Goal: Task Accomplishment & Management: Manage account settings

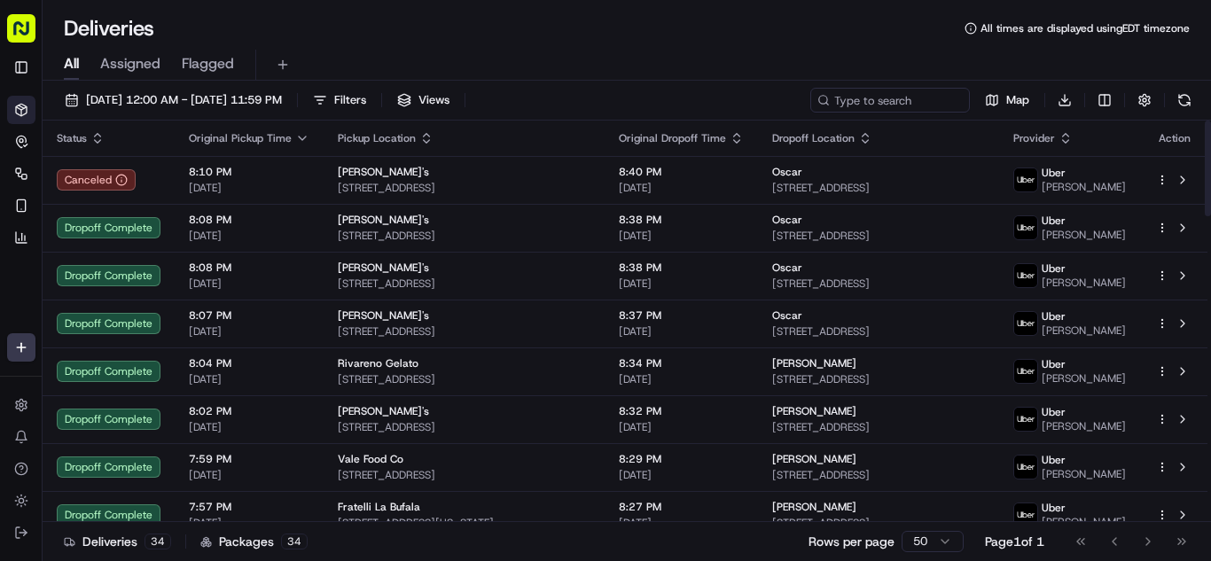
click at [296, 139] on icon "button" at bounding box center [302, 138] width 14 height 14
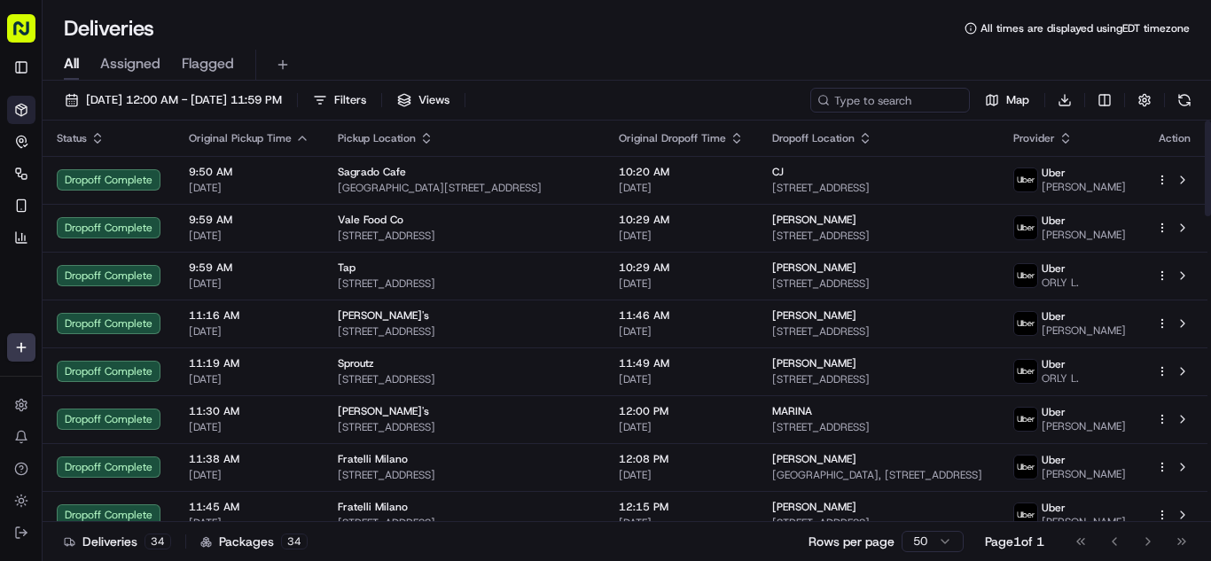
click at [300, 140] on icon "button" at bounding box center [302, 138] width 14 height 14
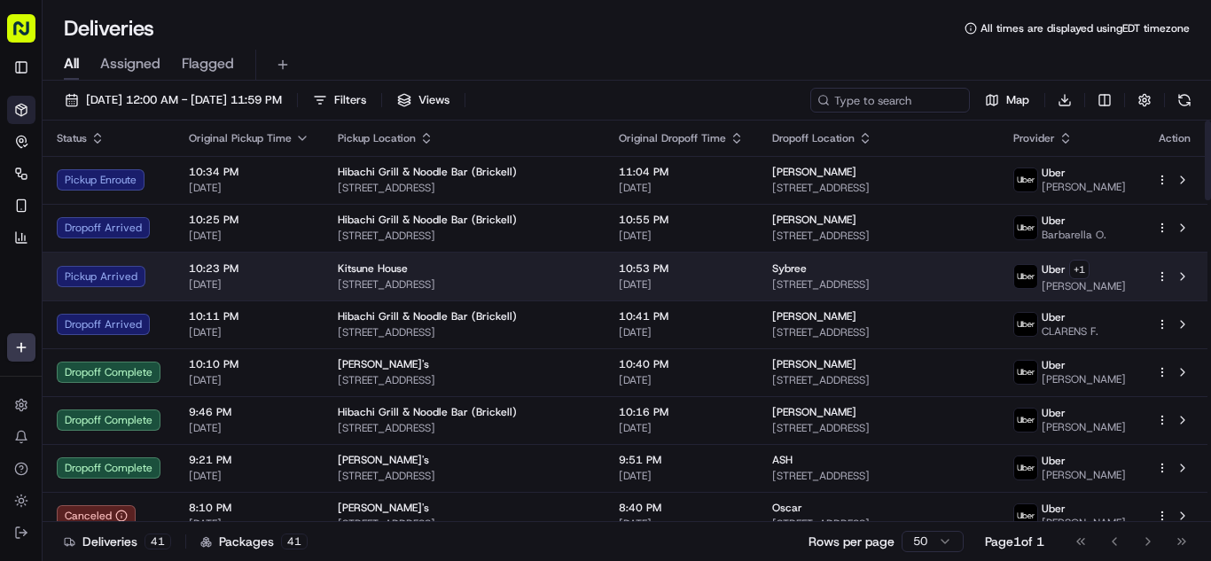
click at [283, 280] on span "[DATE]" at bounding box center [249, 284] width 121 height 14
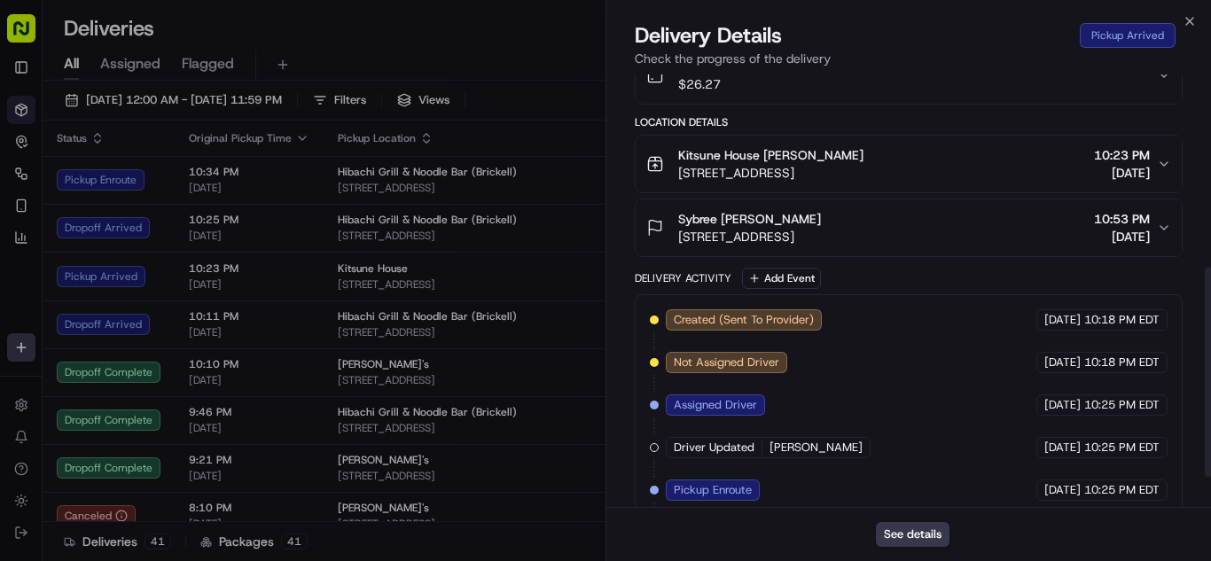
scroll to position [459, 0]
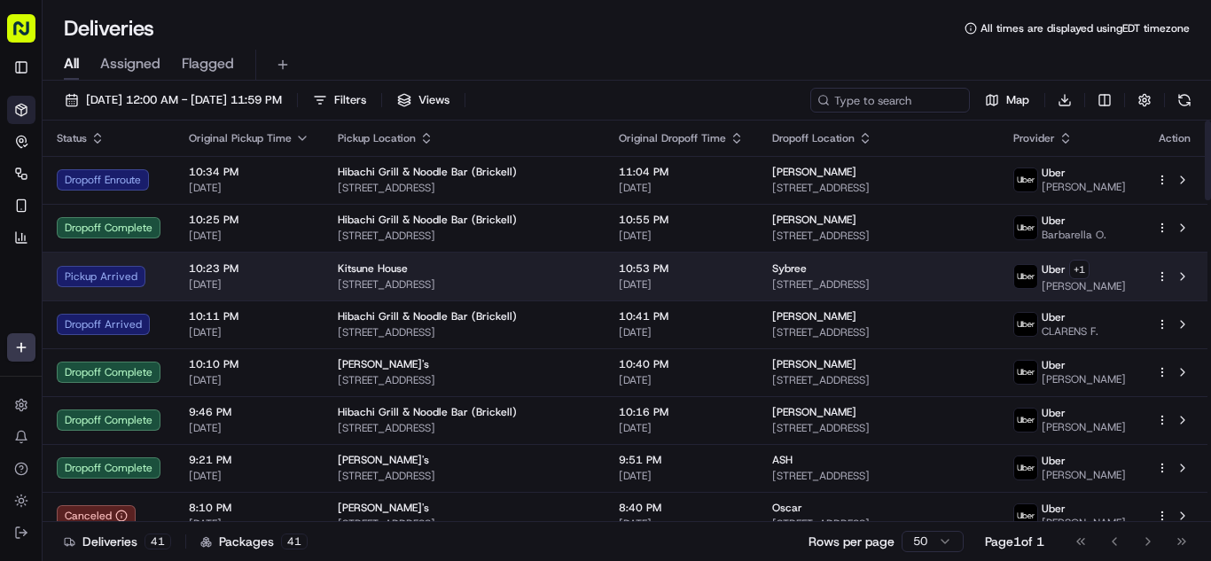
click at [273, 274] on span "10:23 PM" at bounding box center [249, 268] width 121 height 14
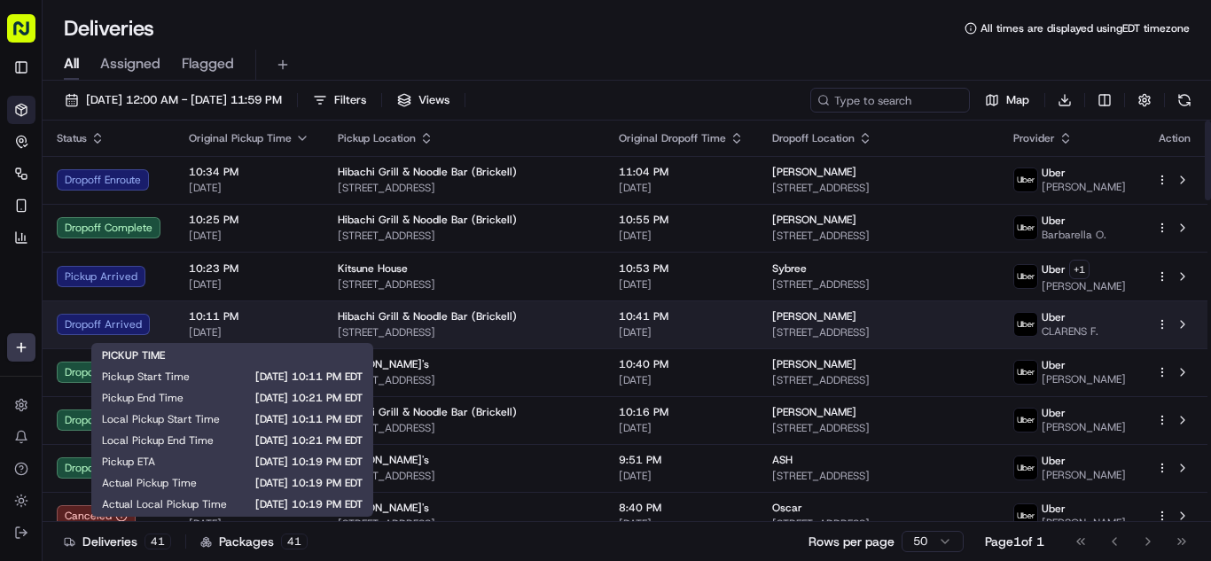
click at [304, 331] on span "[DATE]" at bounding box center [249, 332] width 121 height 14
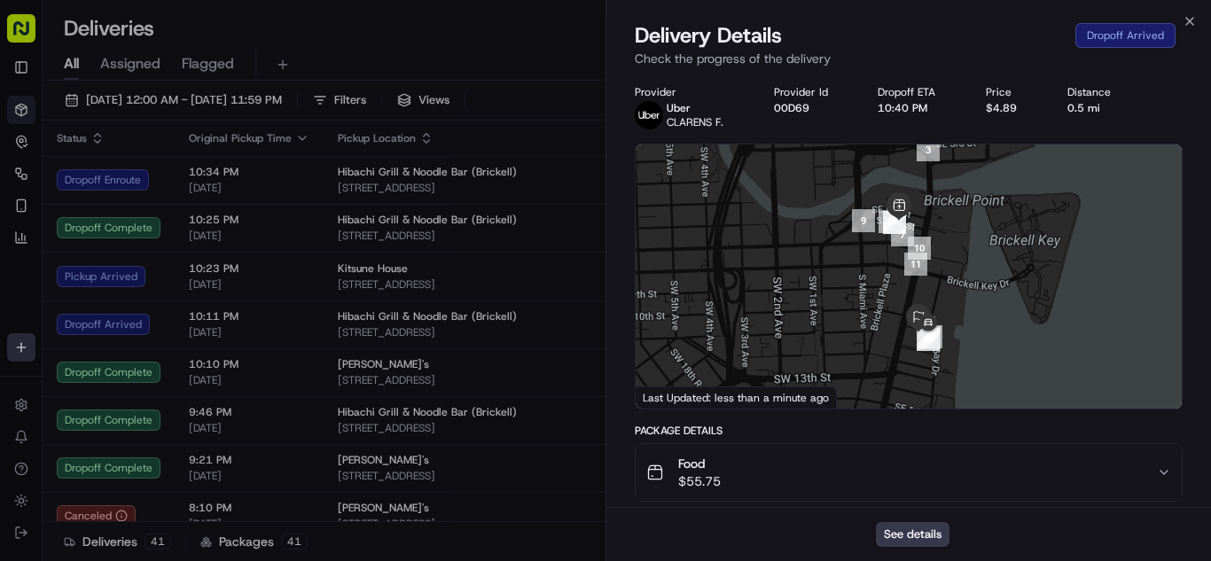
scroll to position [443, 0]
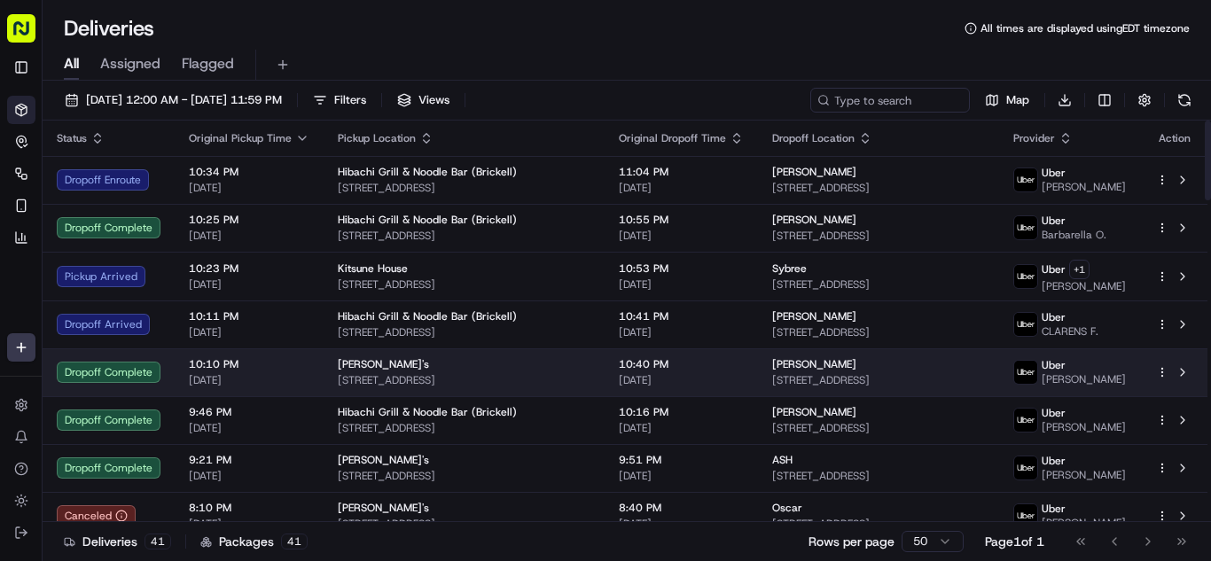
click at [285, 374] on span "[DATE]" at bounding box center [249, 380] width 121 height 14
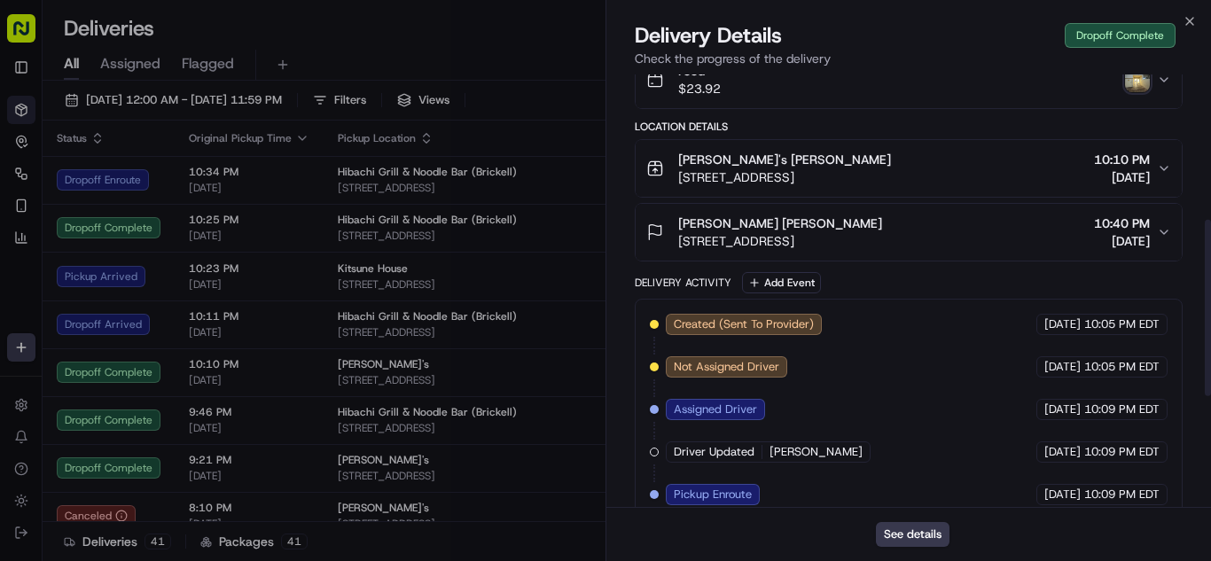
scroll to position [355, 0]
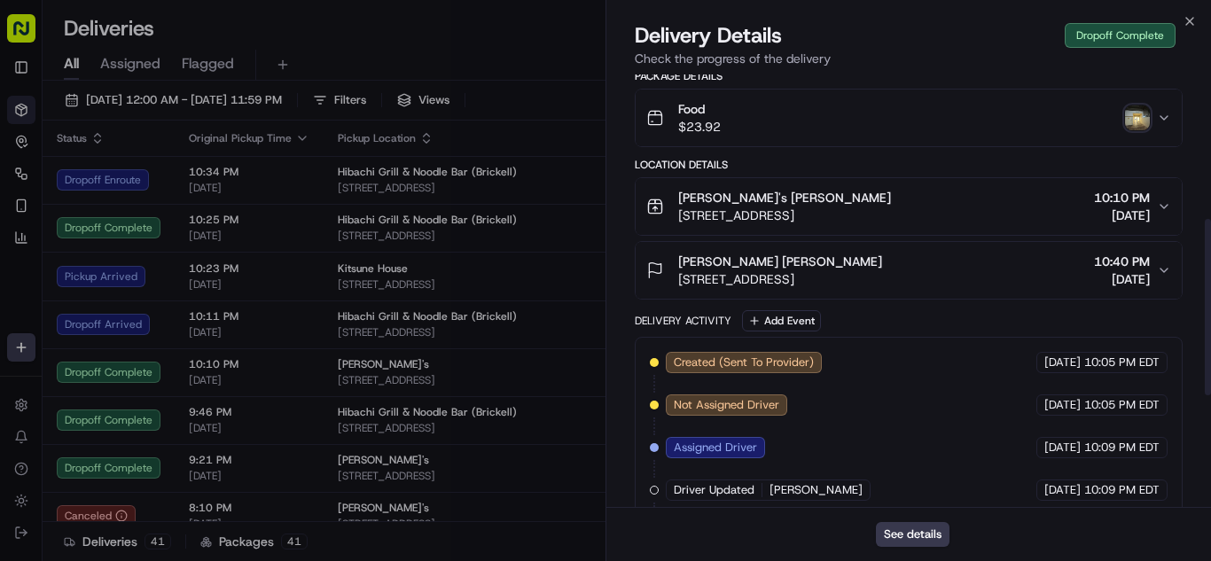
click at [820, 124] on div "Food $23.92" at bounding box center [901, 117] width 510 height 35
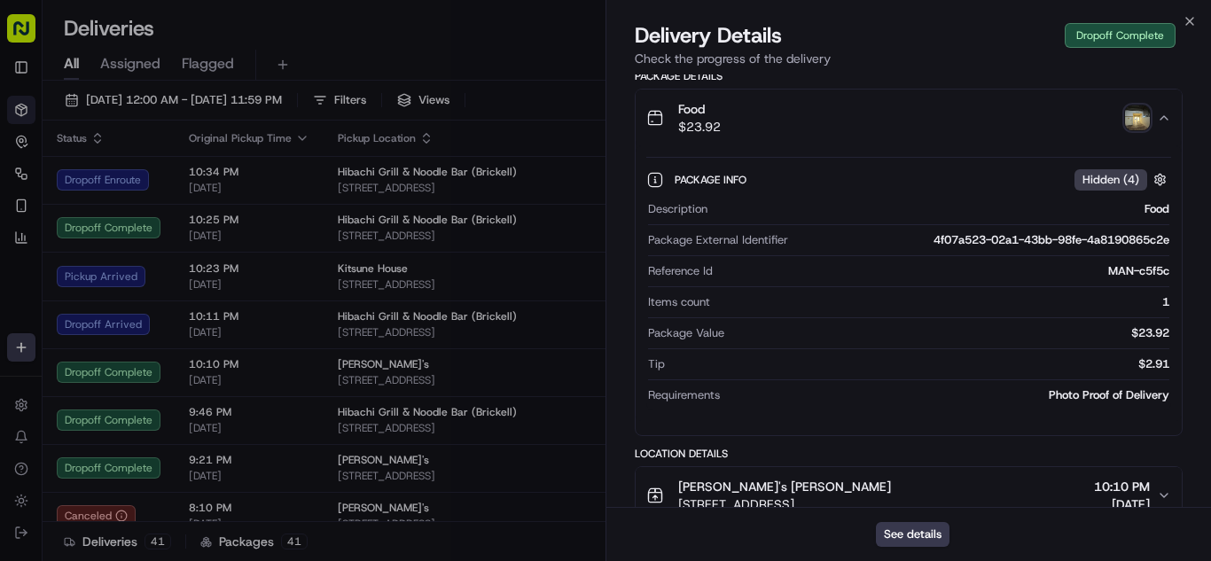
scroll to position [443, 0]
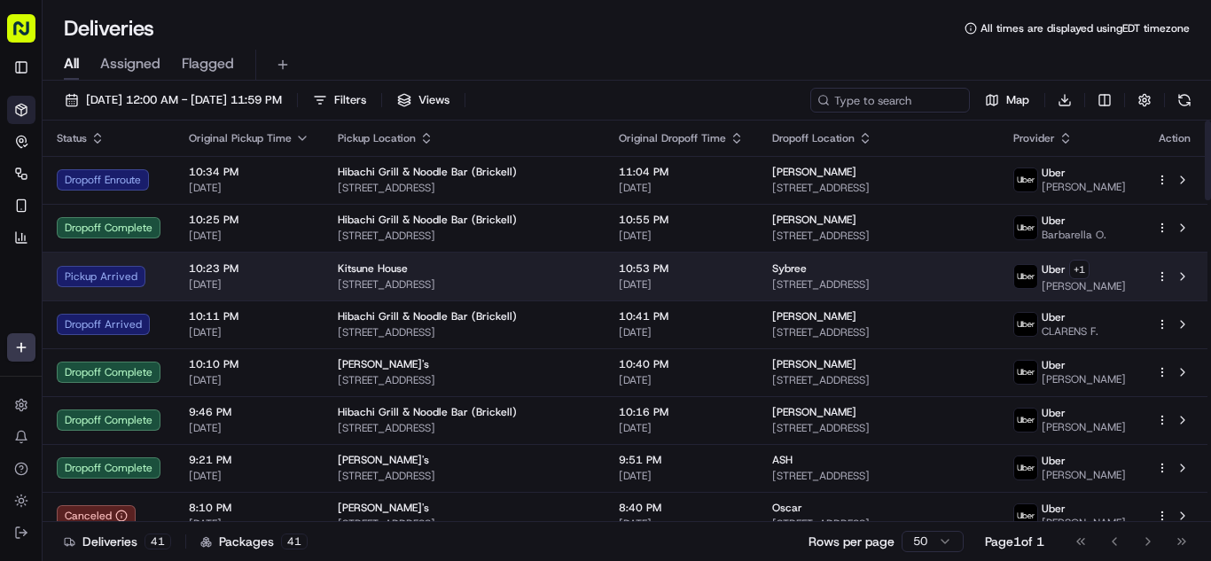
click at [300, 279] on span "[DATE]" at bounding box center [249, 284] width 121 height 14
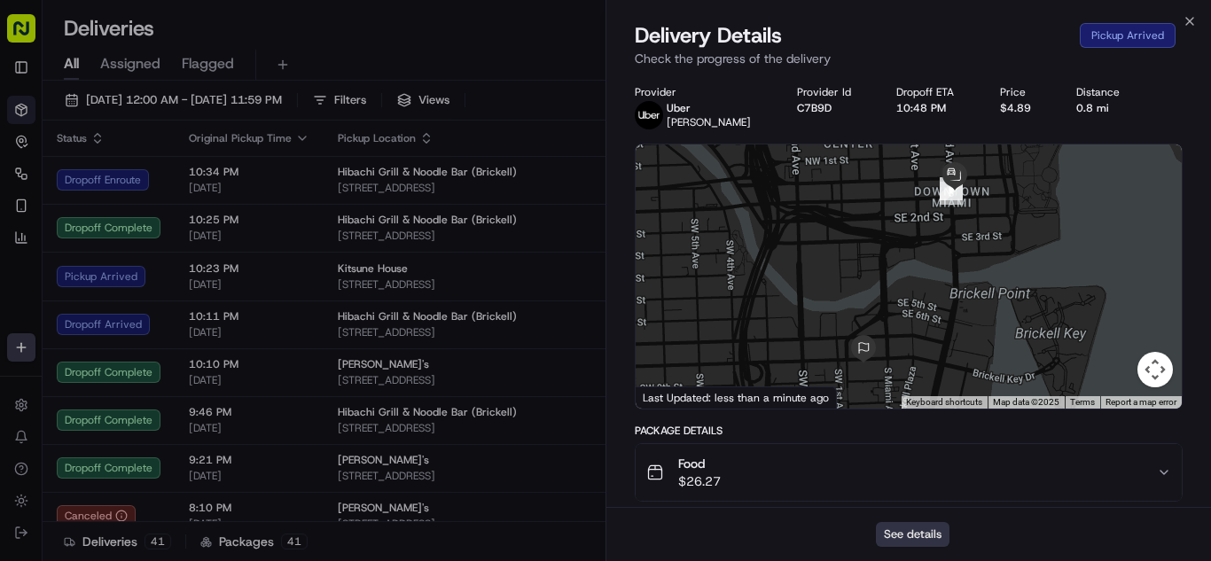
click at [890, 527] on button "See details" at bounding box center [913, 534] width 74 height 25
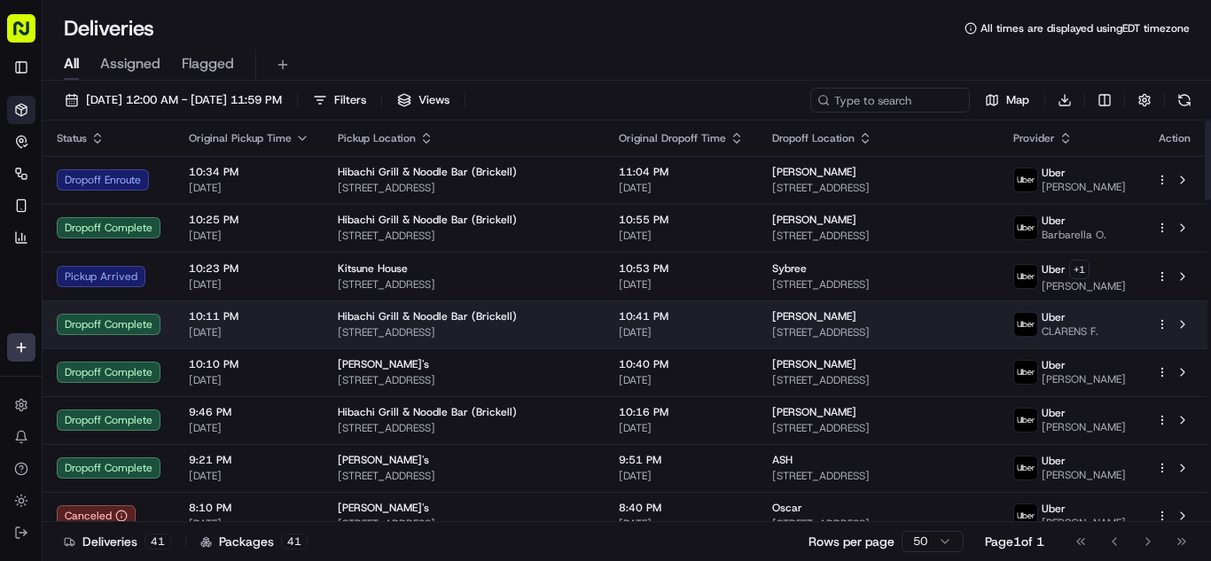
click at [341, 328] on span "[STREET_ADDRESS]" at bounding box center [464, 332] width 253 height 14
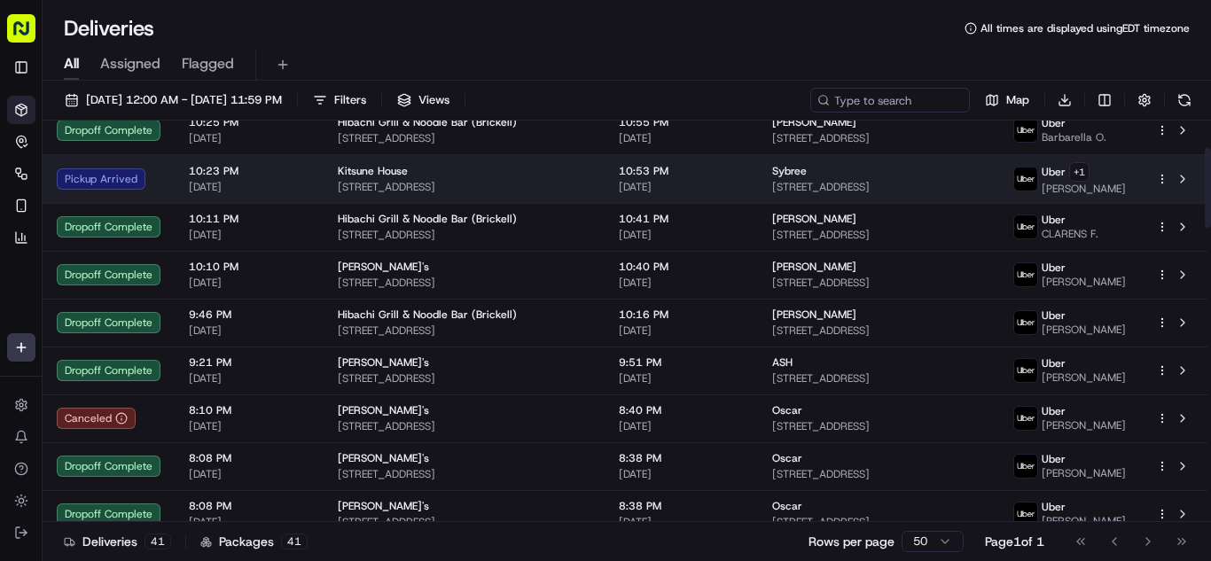
scroll to position [0, 0]
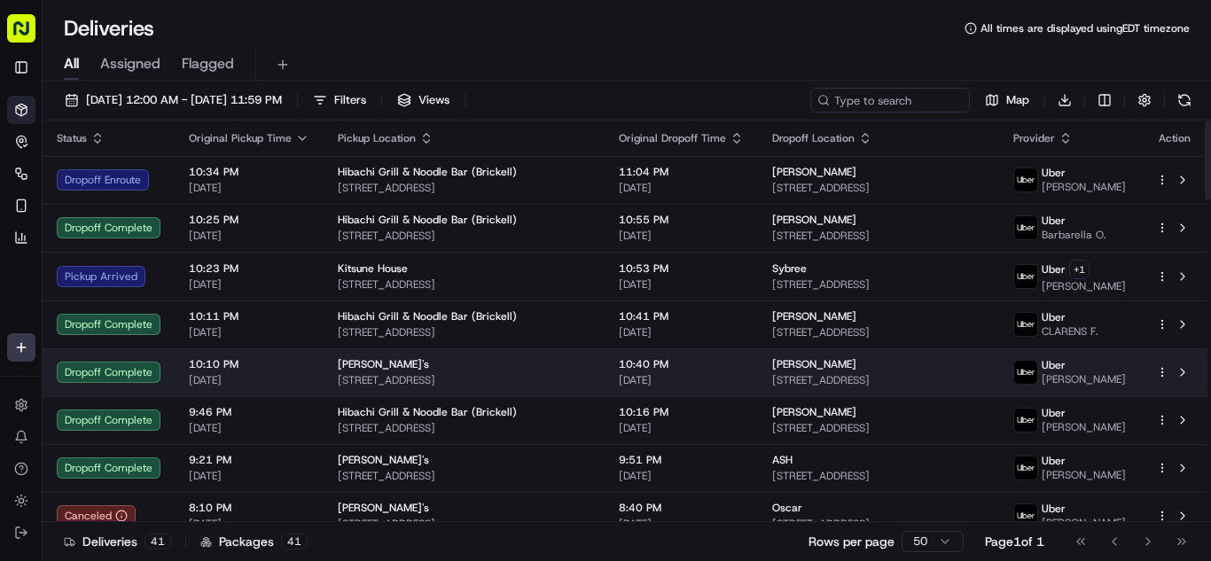
click at [370, 366] on span "[PERSON_NAME]'s" at bounding box center [383, 364] width 91 height 14
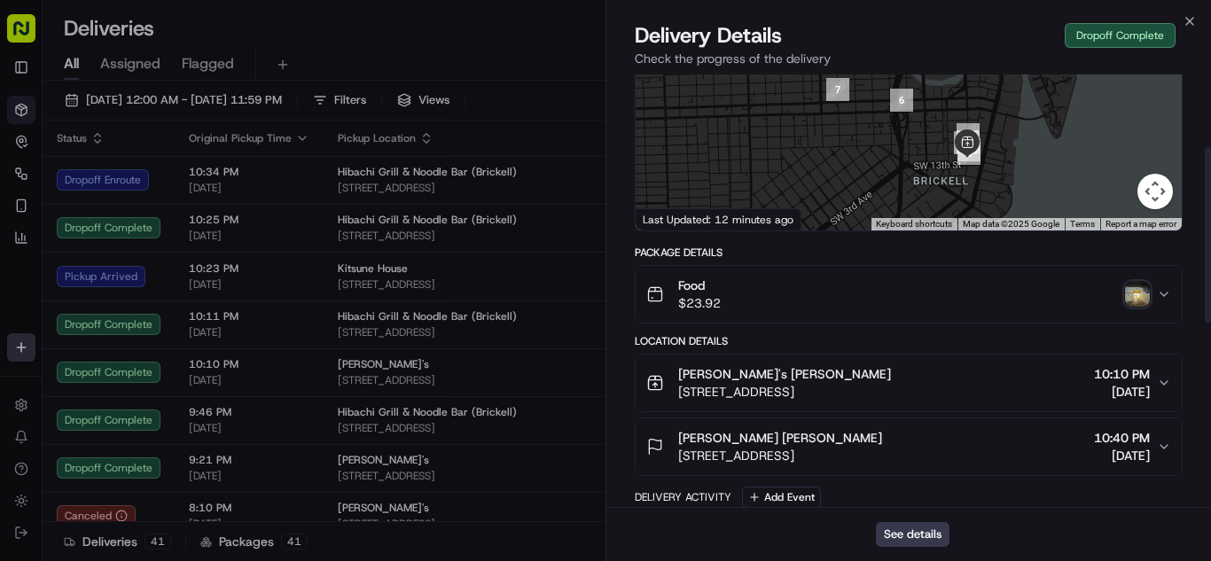
scroll to position [177, 0]
click at [830, 291] on div "Food $23.92" at bounding box center [901, 294] width 510 height 35
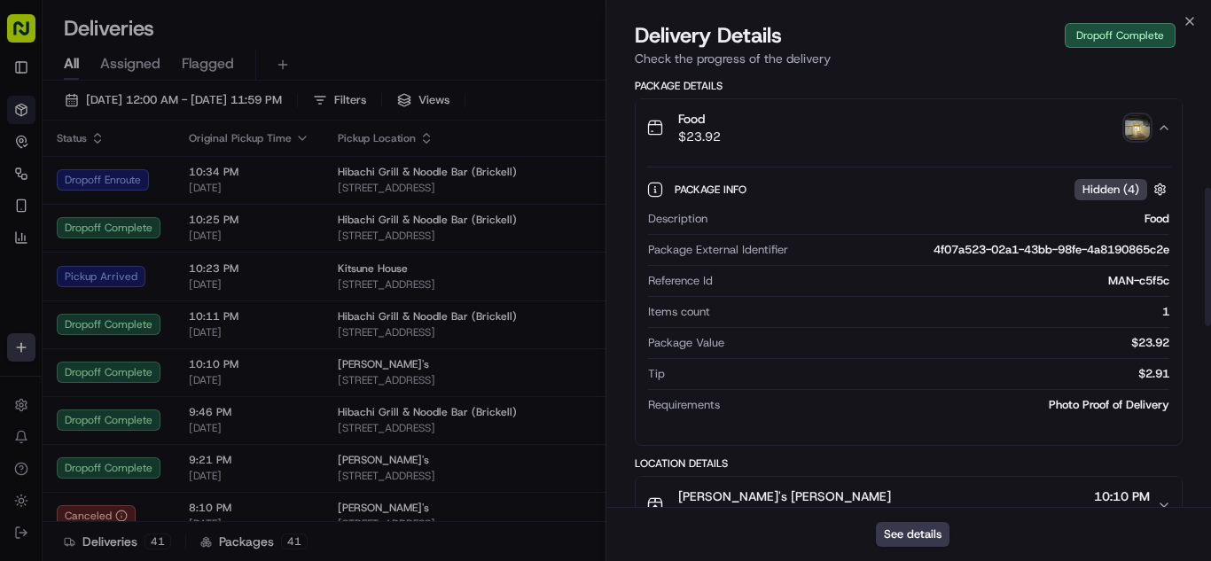
scroll to position [355, 0]
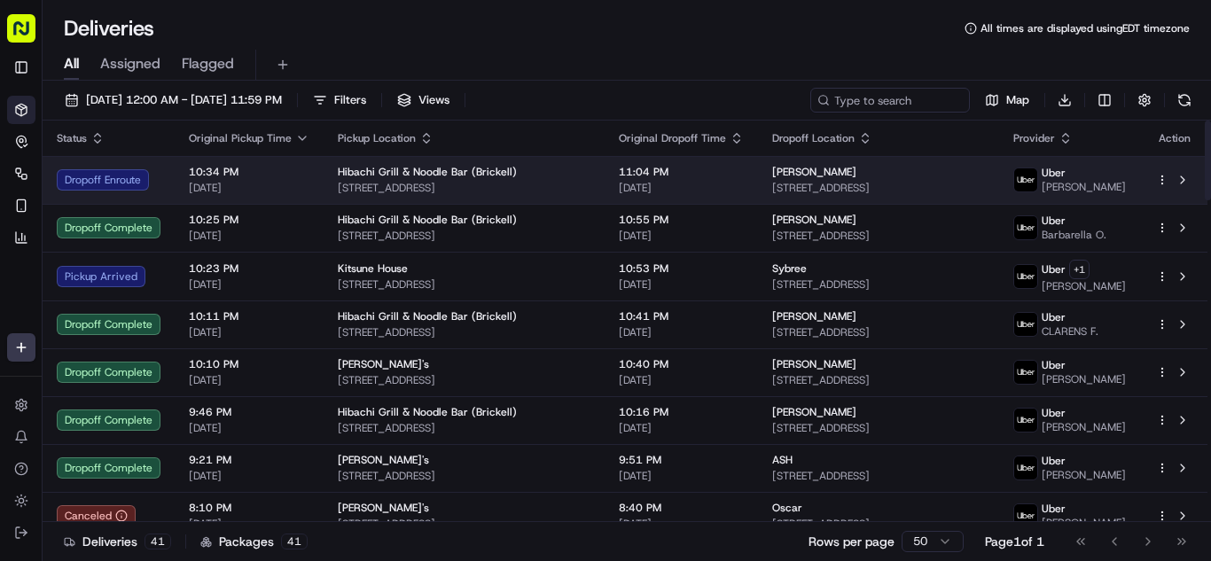
click at [289, 185] on span "[DATE]" at bounding box center [249, 188] width 121 height 14
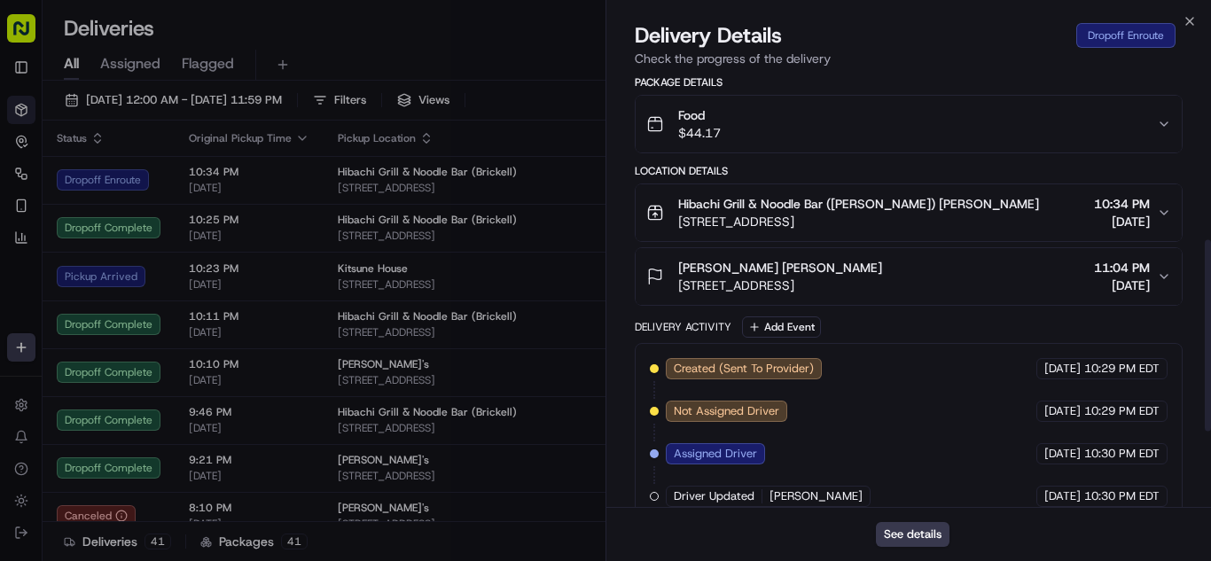
scroll to position [443, 0]
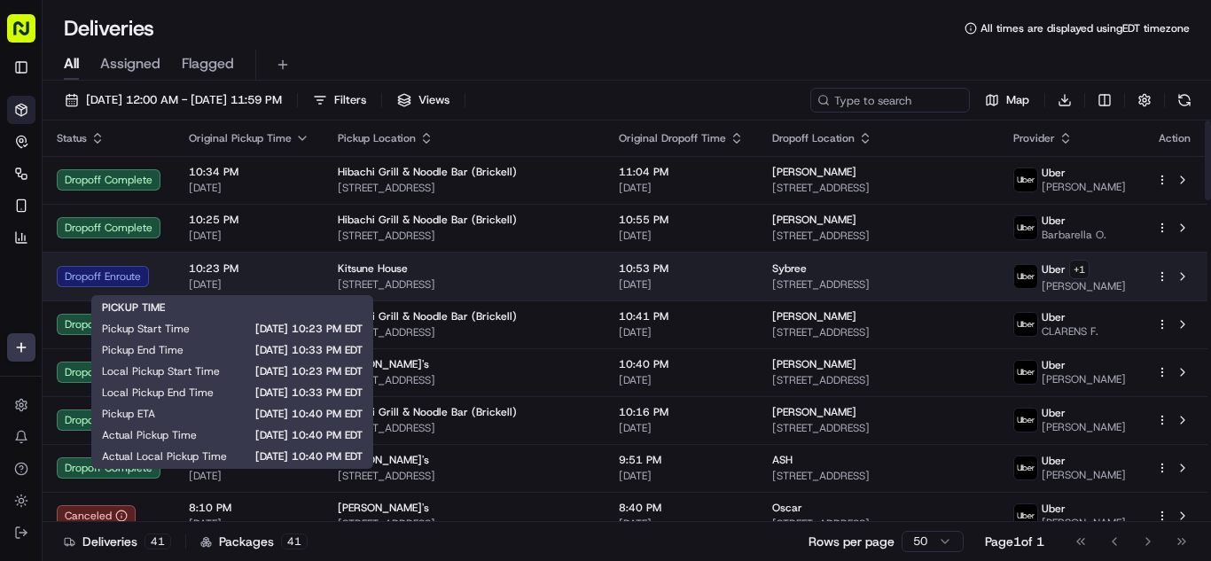
click at [288, 275] on span "10:23 PM" at bounding box center [249, 268] width 121 height 14
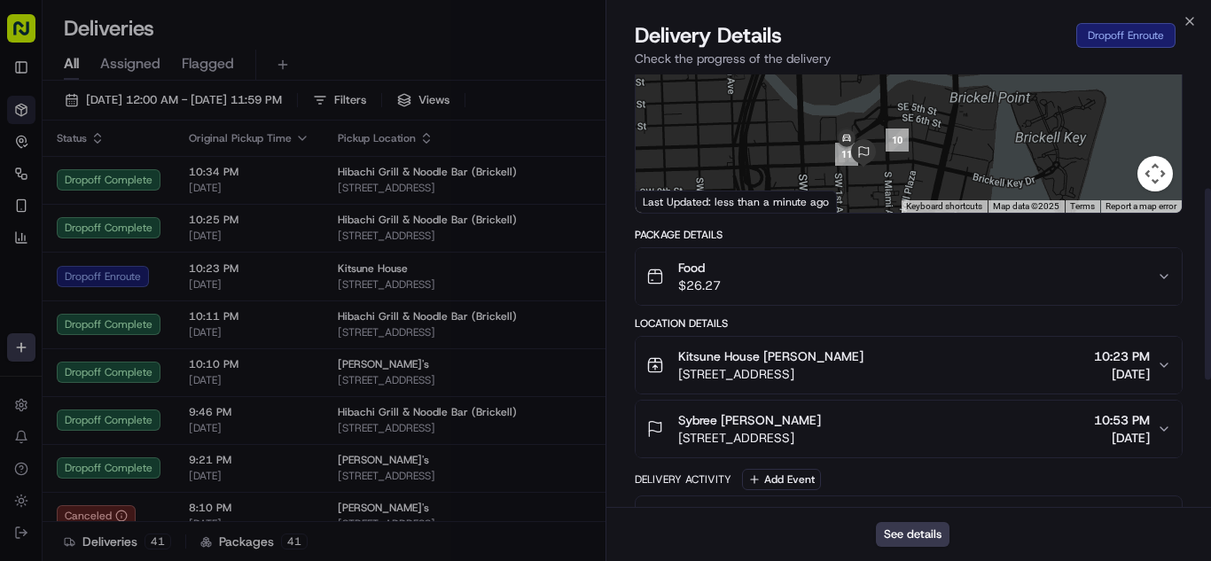
scroll to position [355, 0]
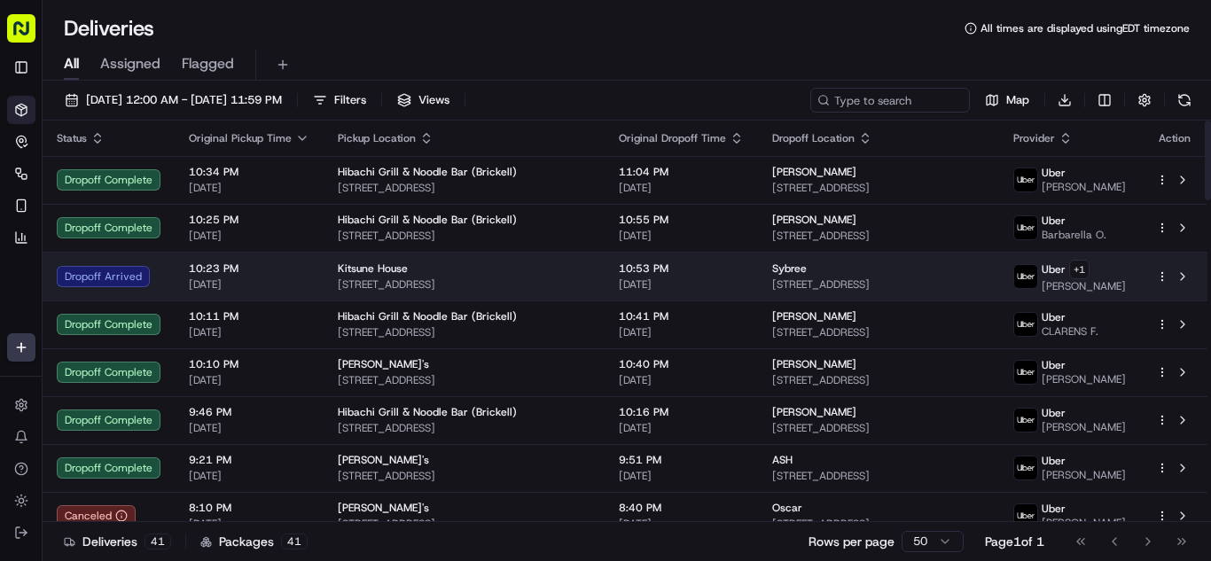
click at [878, 277] on span "[STREET_ADDRESS]" at bounding box center [878, 284] width 213 height 14
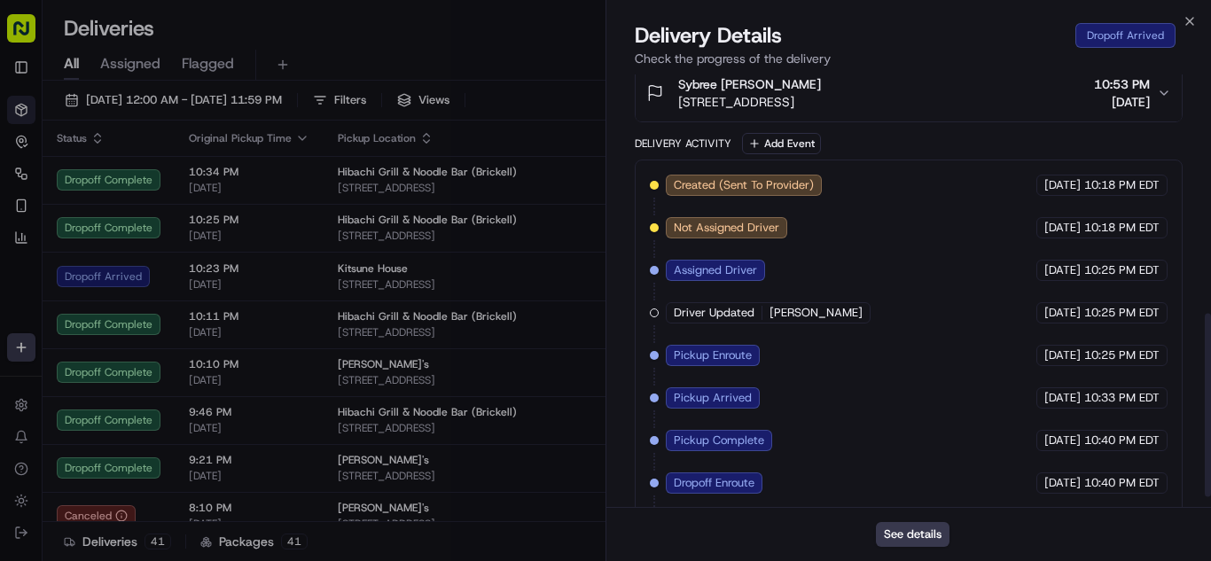
scroll to position [587, 0]
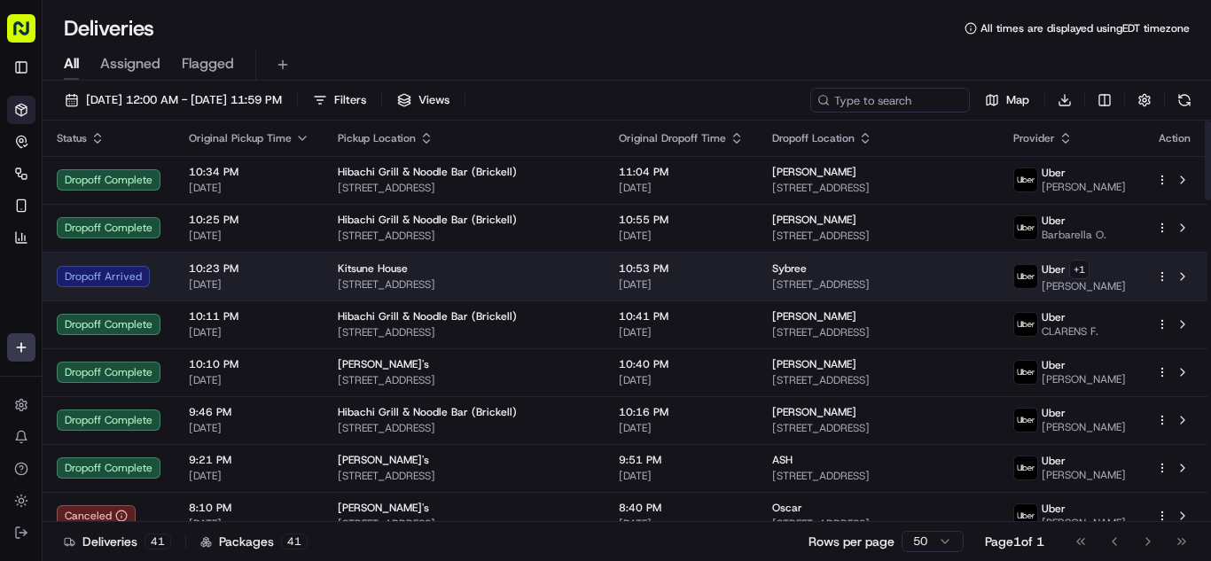
click at [302, 278] on span "[DATE]" at bounding box center [249, 284] width 121 height 14
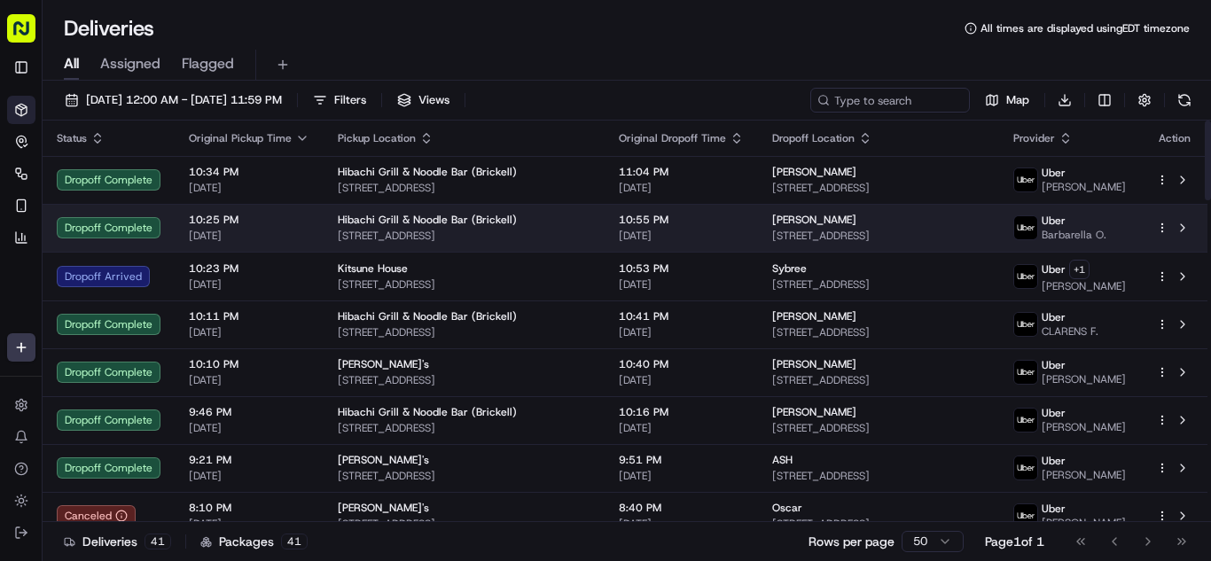
click at [241, 229] on span "[DATE]" at bounding box center [249, 236] width 121 height 14
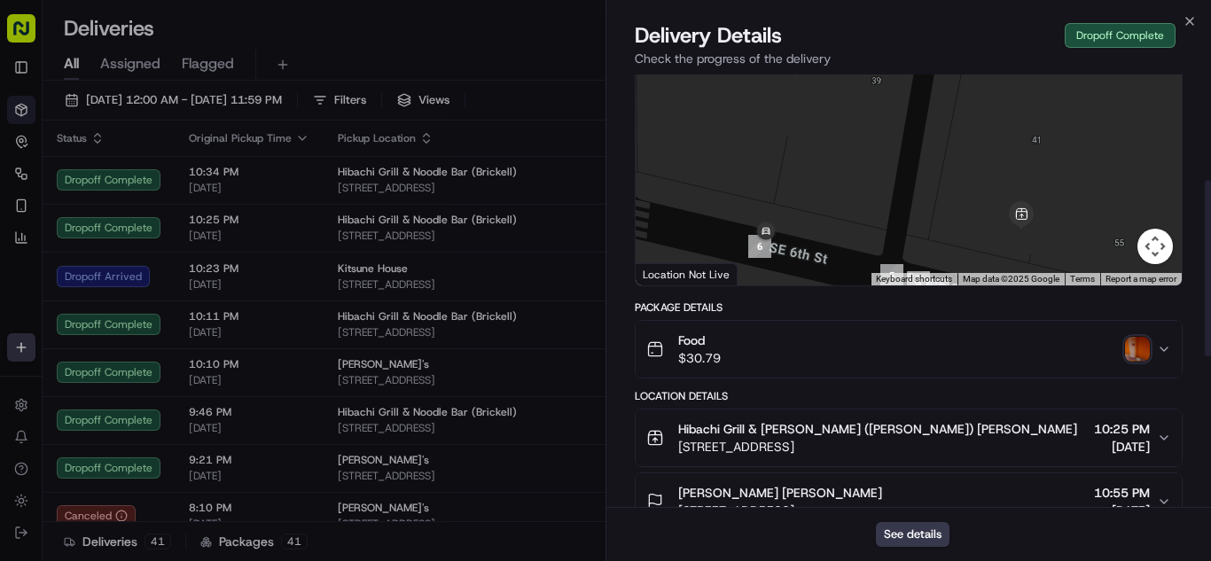
scroll to position [266, 0]
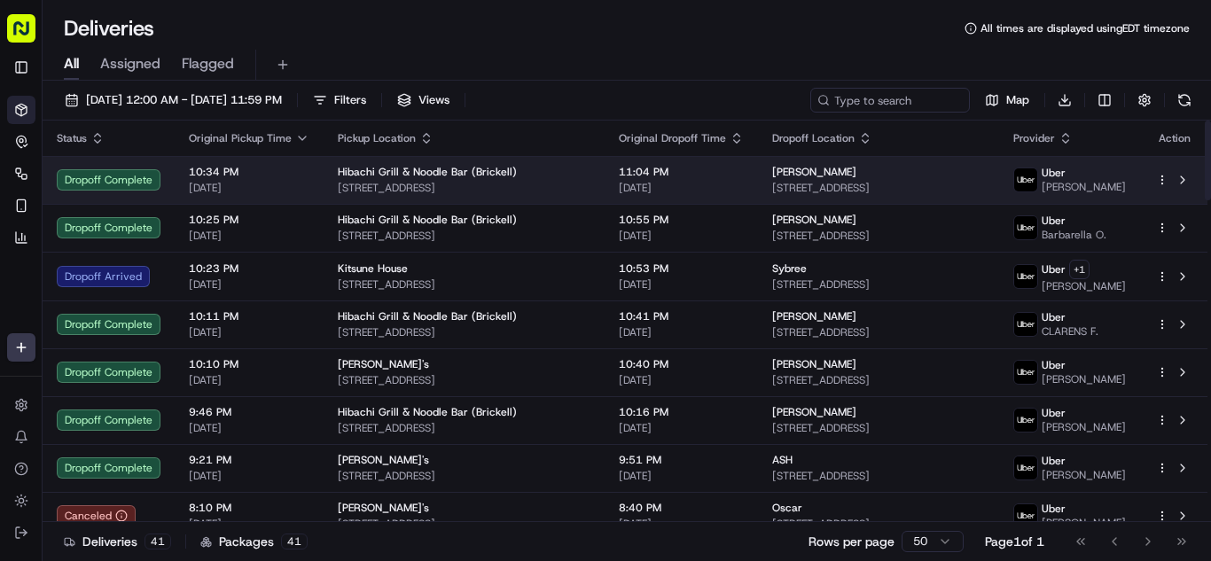
click at [287, 183] on span "[DATE]" at bounding box center [249, 188] width 121 height 14
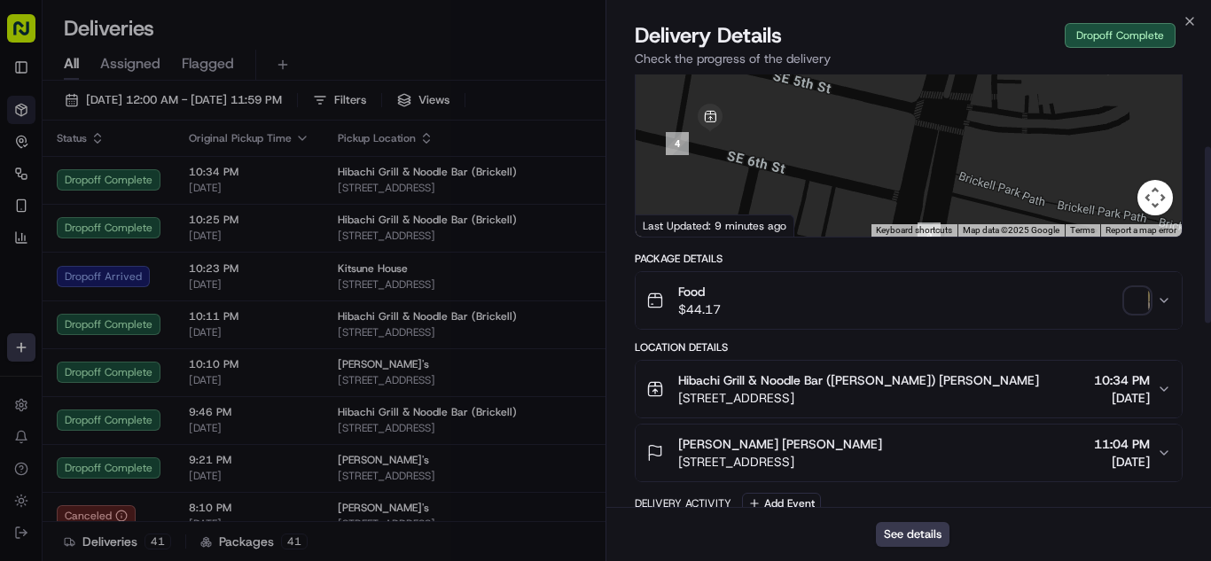
scroll to position [177, 0]
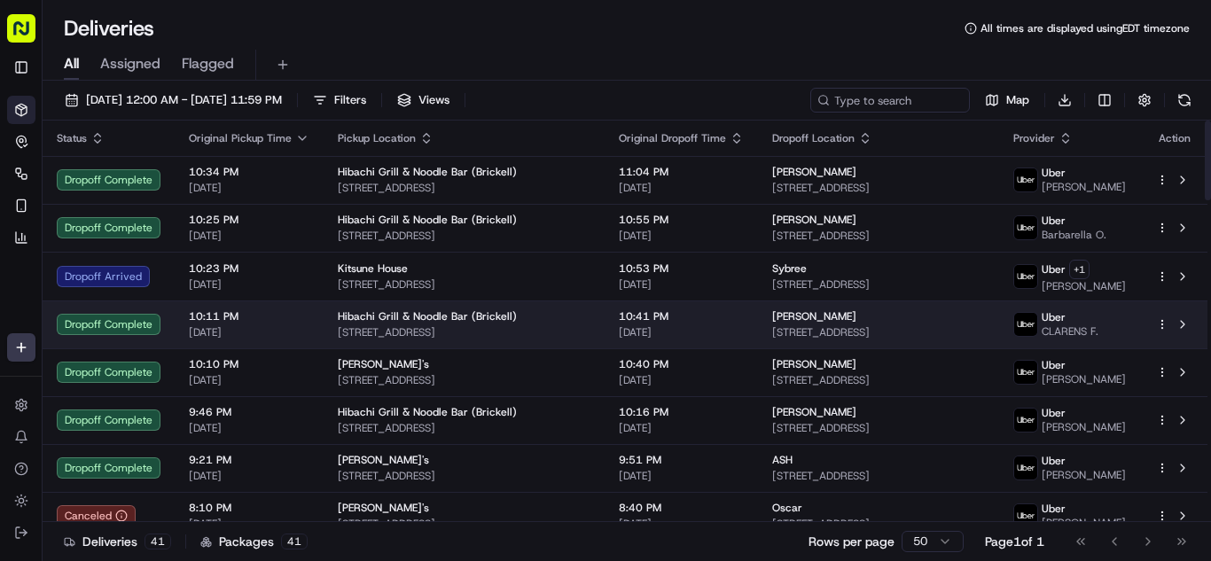
click at [297, 325] on span "[DATE]" at bounding box center [249, 332] width 121 height 14
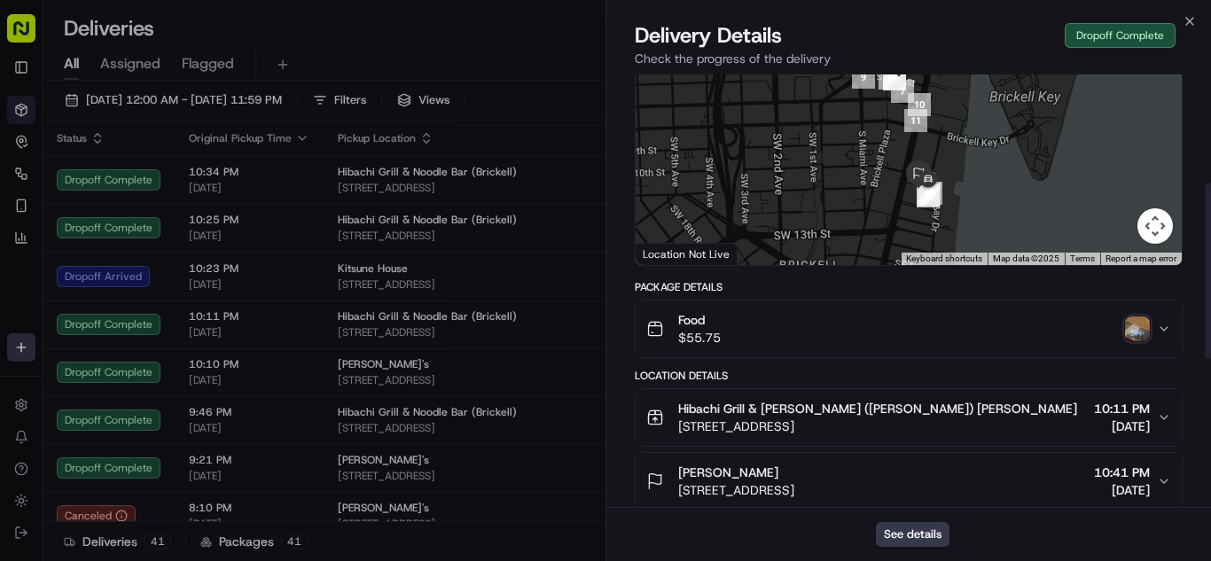
scroll to position [266, 0]
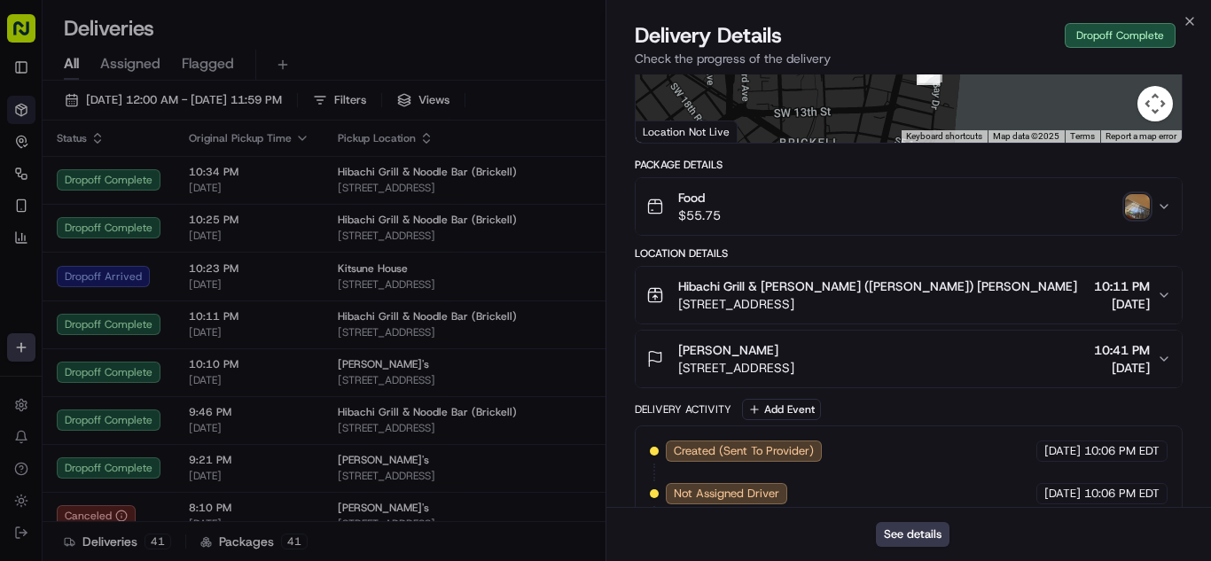
click at [794, 344] on div "[PERSON_NAME]" at bounding box center [736, 350] width 116 height 18
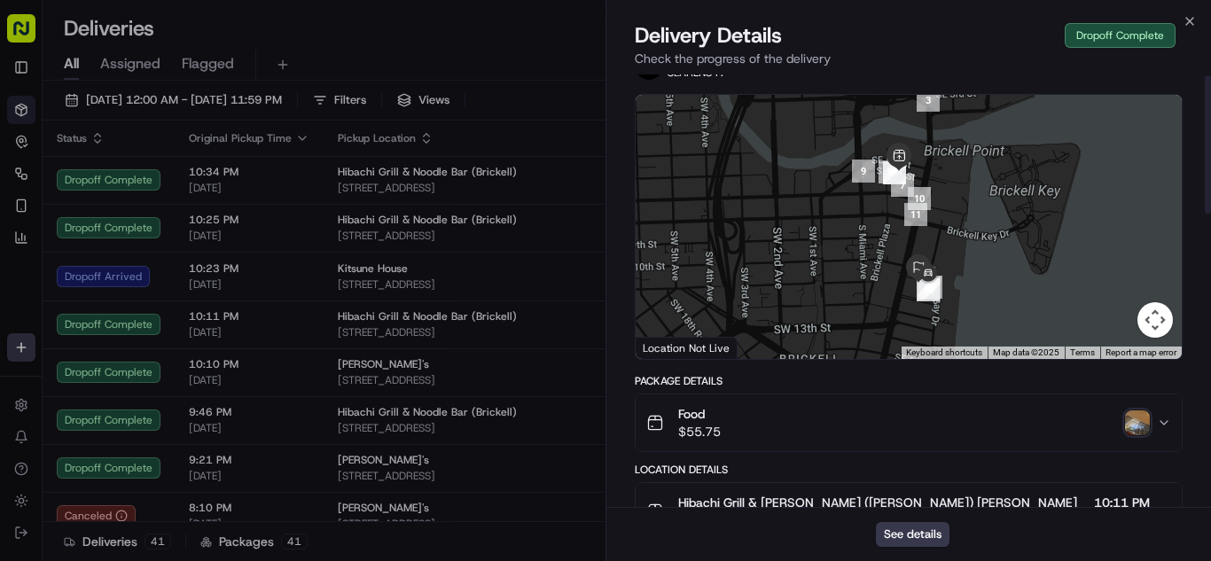
scroll to position [0, 0]
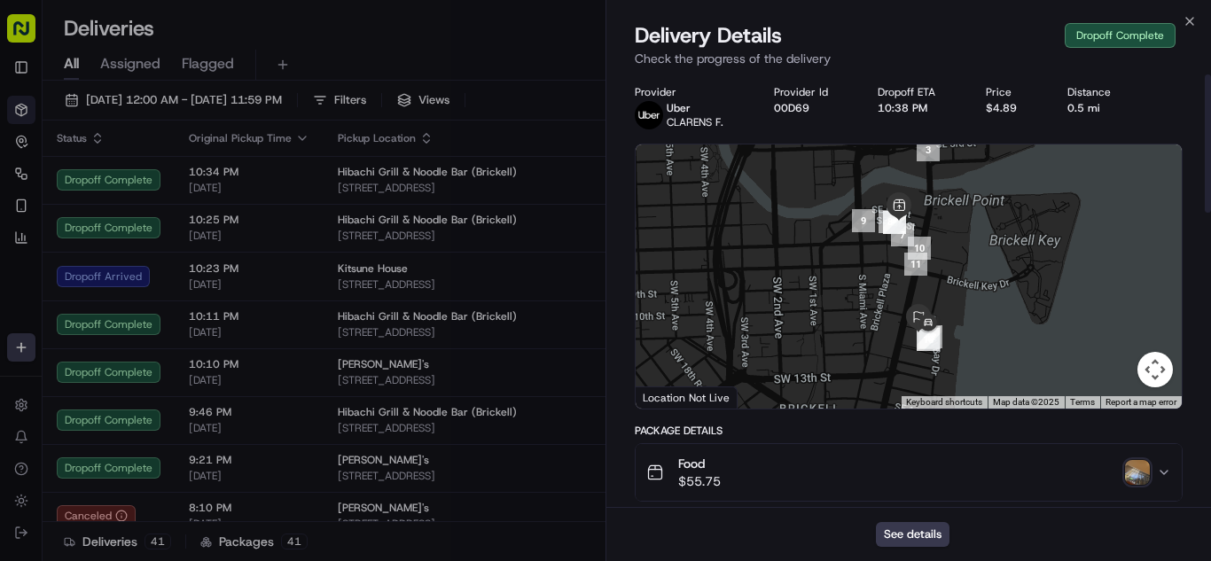
click at [1128, 473] on img "button" at bounding box center [1137, 472] width 25 height 25
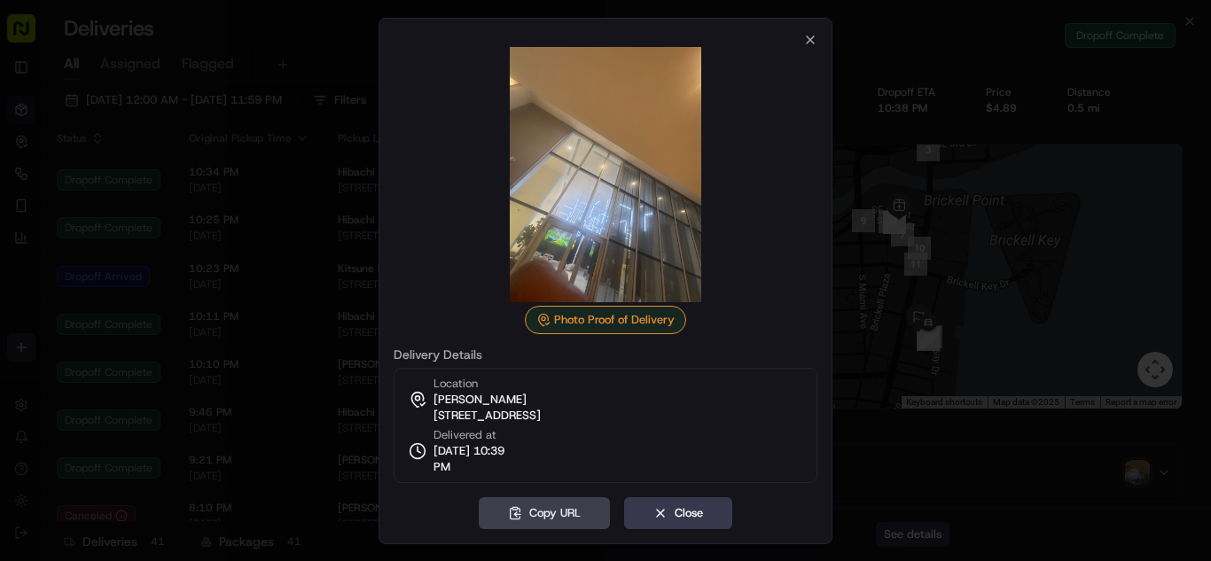
click at [189, 324] on div at bounding box center [605, 280] width 1211 height 561
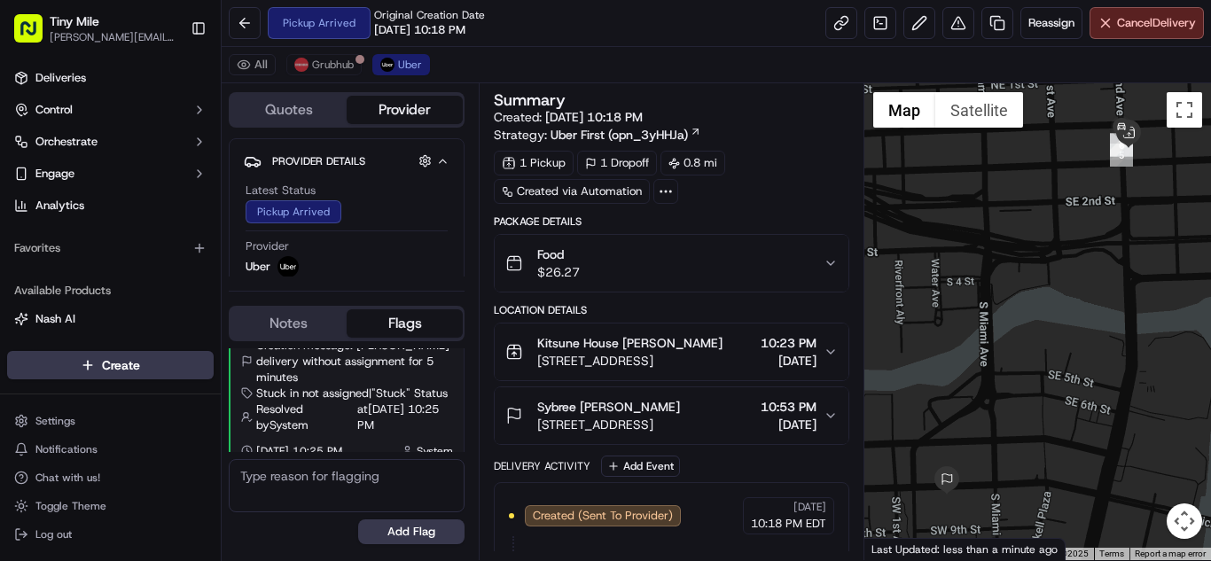
click at [635, 257] on div "Food $26.27" at bounding box center [664, 262] width 318 height 35
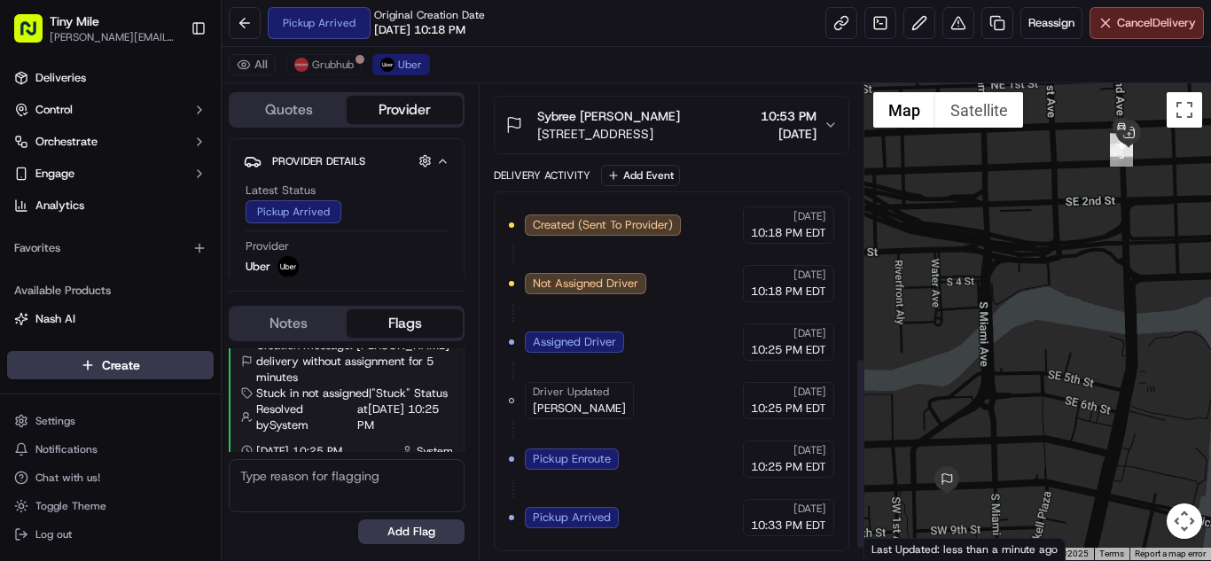
scroll to position [438, 0]
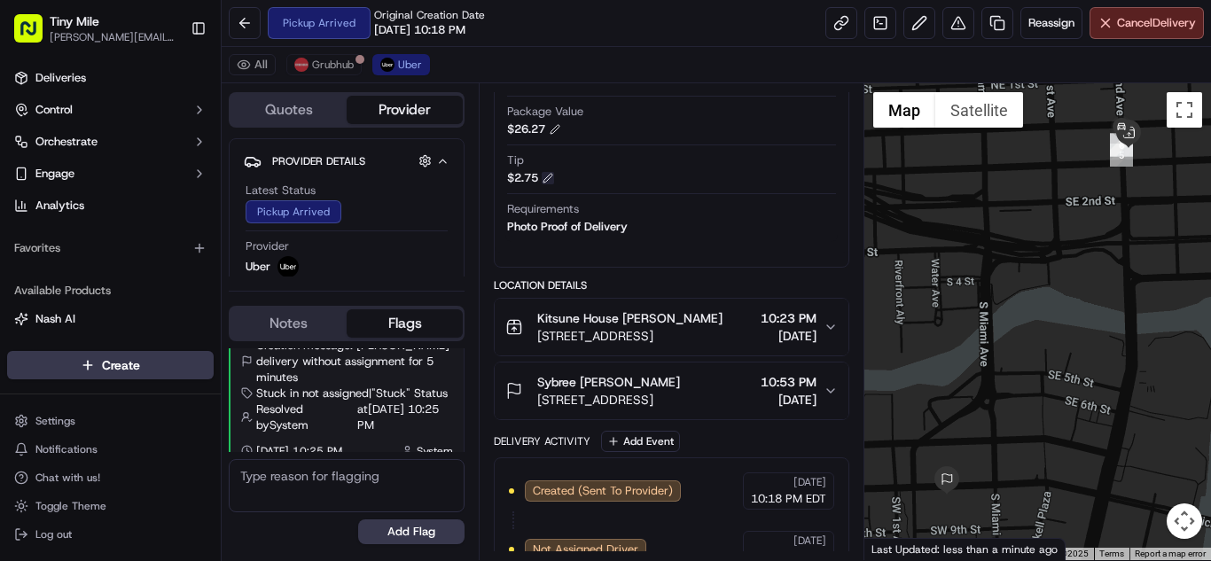
click at [552, 175] on button at bounding box center [548, 178] width 12 height 12
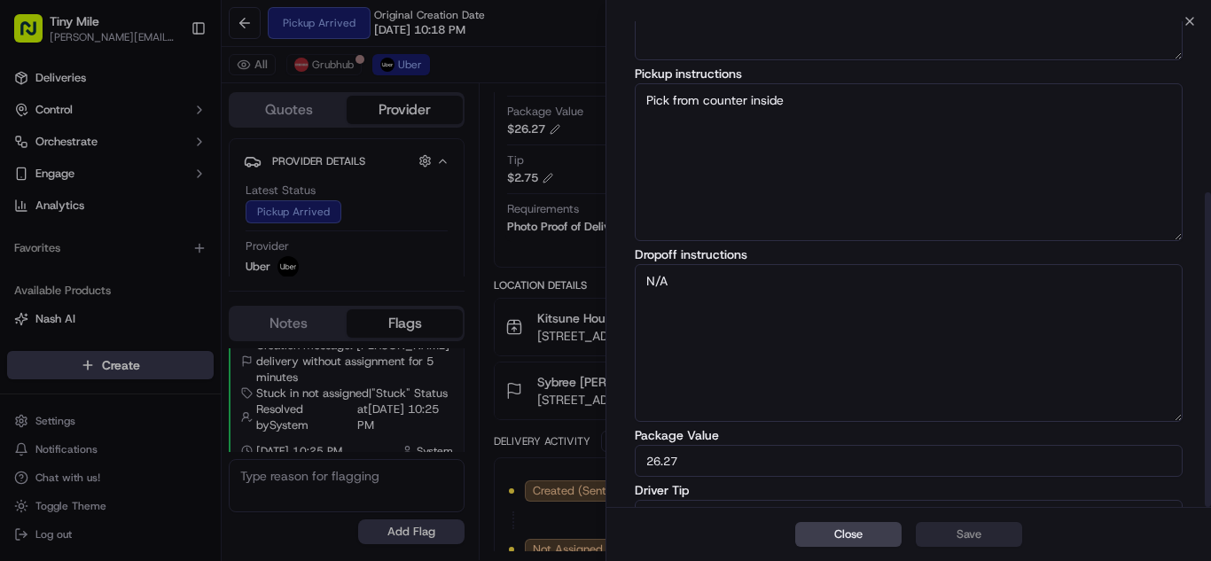
scroll to position [264, 0]
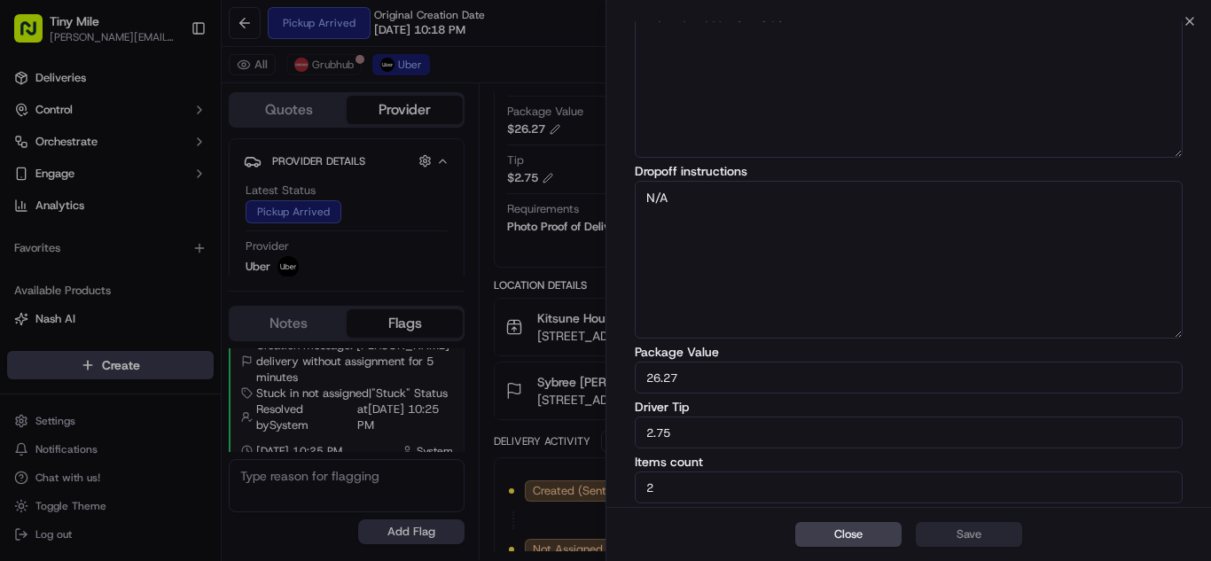
drag, startPoint x: 690, startPoint y: 436, endPoint x: 596, endPoint y: 431, distance: 94.1
click at [596, 431] on body "Tiny Mile aaron.licong@gmail.com Toggle Sidebar Deliveries Control Orchestrate …" at bounding box center [605, 280] width 1211 height 561
type input "4"
click at [967, 526] on button "Save" at bounding box center [969, 534] width 106 height 25
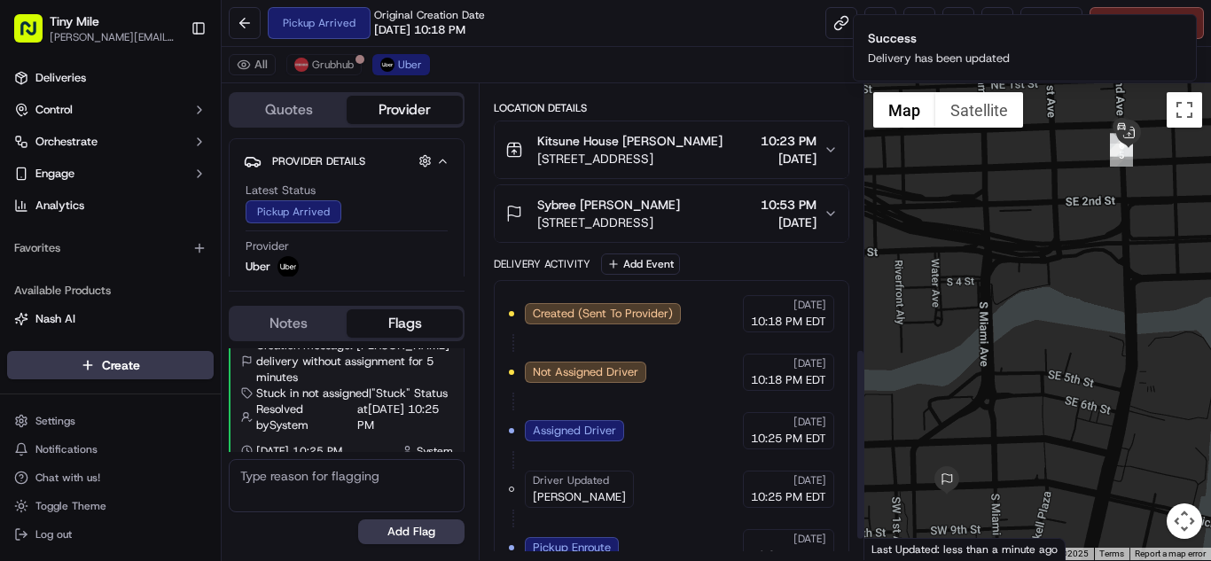
scroll to position [704, 0]
